Goal: Task Accomplishment & Management: Use online tool/utility

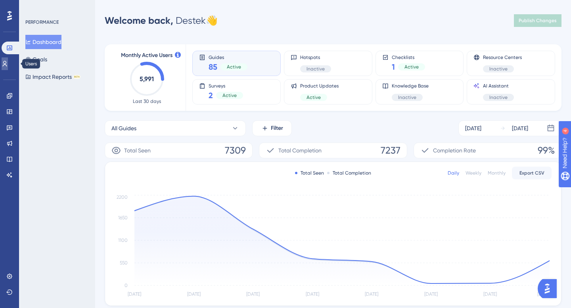
click at [6, 66] on link at bounding box center [5, 63] width 6 height 13
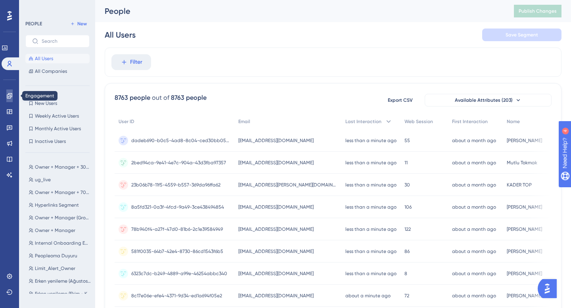
click at [13, 93] on link at bounding box center [9, 96] width 6 height 13
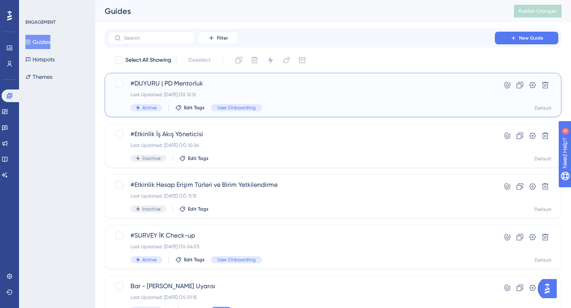
click at [284, 85] on span "#DUYURU | PD Mentorluk" at bounding box center [301, 84] width 342 height 10
click at [308, 75] on div "#DUYURU | PD Mentorluk Last Updated: 01 Eyl 2025 ÖS 12:12 Active Edit Tags User…" at bounding box center [333, 95] width 457 height 44
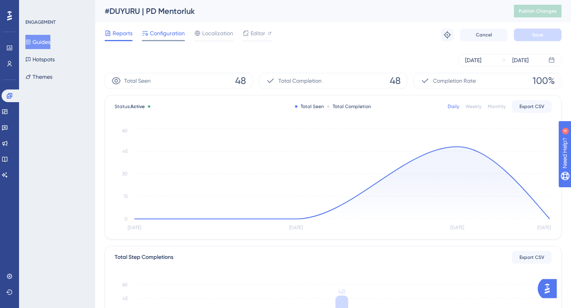
click at [165, 39] on div "Configuration" at bounding box center [163, 35] width 43 height 13
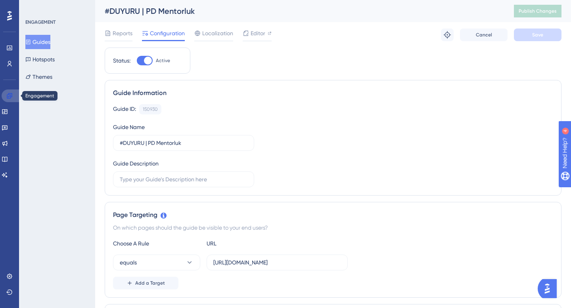
click at [9, 98] on icon at bounding box center [9, 95] width 5 height 5
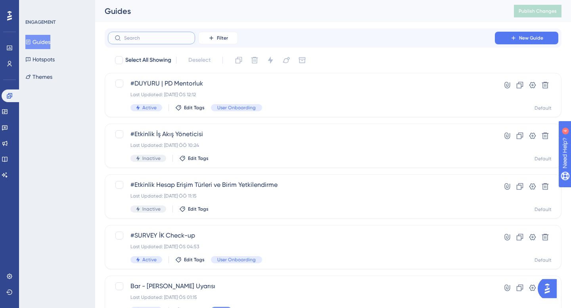
click at [157, 40] on input "text" at bounding box center [156, 38] width 64 height 6
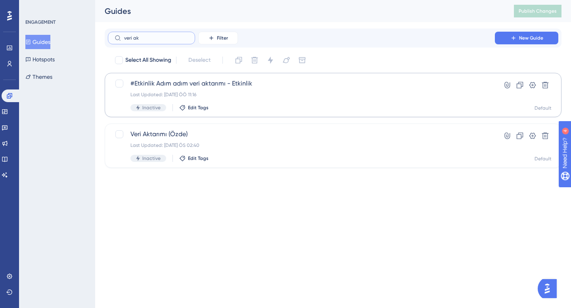
type input "veri ak"
click at [274, 108] on div "Inactive Edit Tags" at bounding box center [301, 107] width 342 height 7
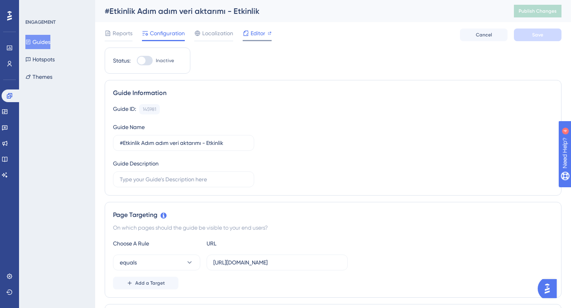
click at [247, 38] on div at bounding box center [246, 34] width 6 height 10
click at [527, 12] on span "Publish Changes" at bounding box center [538, 11] width 38 height 6
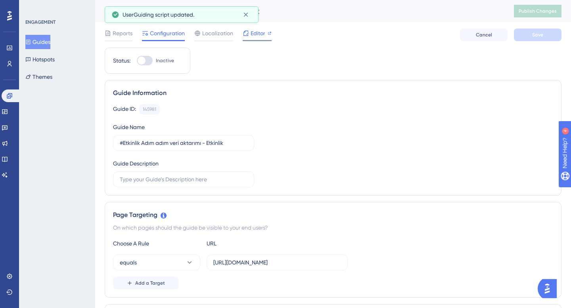
click at [260, 34] on span "Editor" at bounding box center [258, 34] width 15 height 10
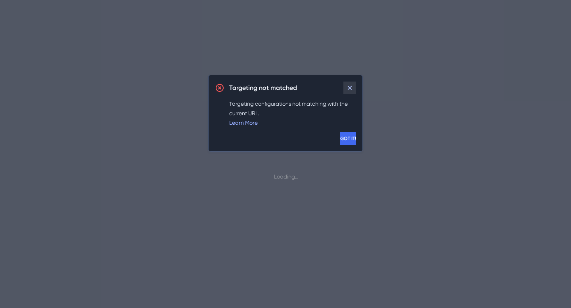
click at [350, 86] on icon at bounding box center [350, 88] width 8 height 8
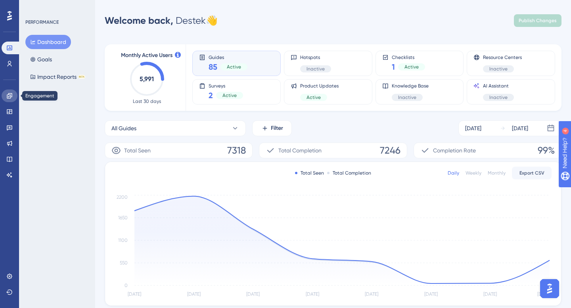
click at [11, 101] on link at bounding box center [10, 96] width 16 height 13
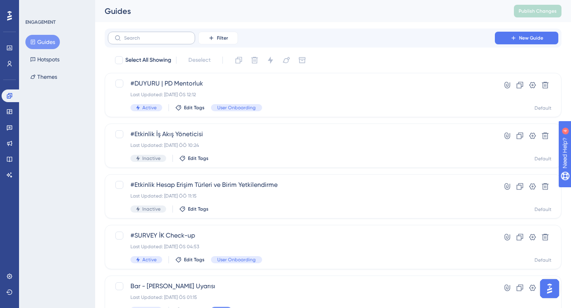
click at [157, 41] on label at bounding box center [151, 38] width 87 height 13
click at [157, 41] on input "text" at bounding box center [156, 38] width 64 height 6
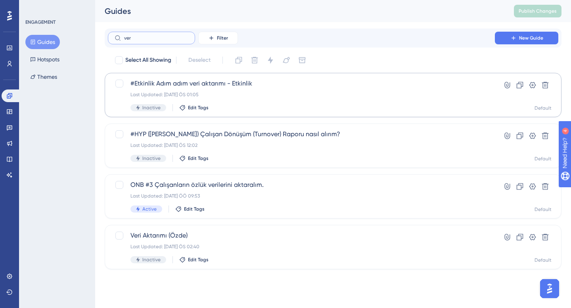
type input "ver"
click at [247, 103] on div "#Etkinlik Adım adım veri aktarımı - Etkinlik Last Updated: 01 Eyl 2025 ÖS 01:05…" at bounding box center [301, 95] width 342 height 33
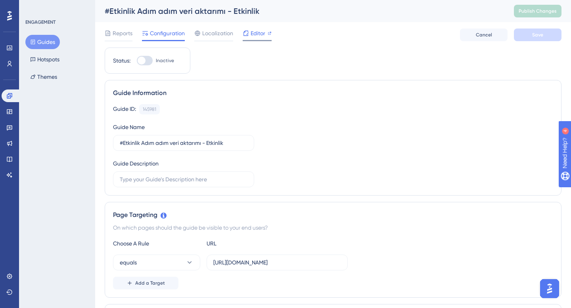
click at [250, 34] on div "Editor" at bounding box center [257, 34] width 29 height 10
click at [142, 66] on div "Status: Inactive" at bounding box center [148, 61] width 86 height 26
click at [142, 57] on div at bounding box center [142, 61] width 8 height 8
click at [137, 61] on input "Inactive" at bounding box center [136, 61] width 0 height 0
checkbox input "true"
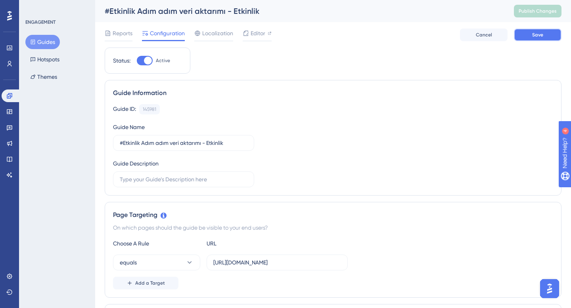
click at [536, 32] on span "Save" at bounding box center [537, 35] width 11 height 6
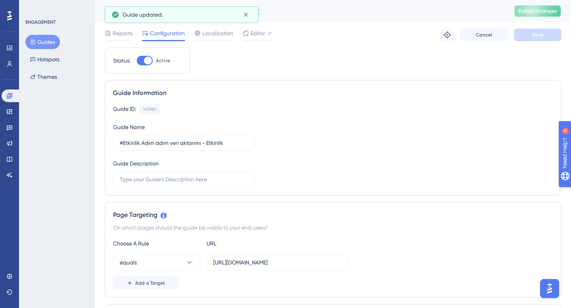
click at [536, 11] on span "Publish Changes" at bounding box center [538, 11] width 38 height 6
